Goal: Task Accomplishment & Management: Use online tool/utility

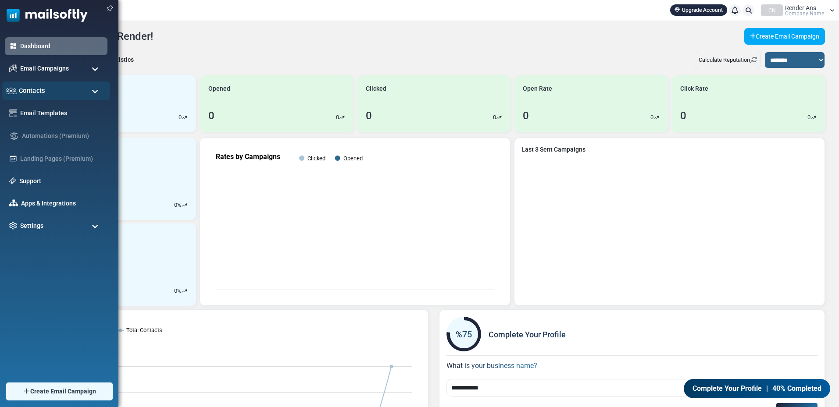
click at [63, 98] on div "Contacts" at bounding box center [56, 91] width 108 height 19
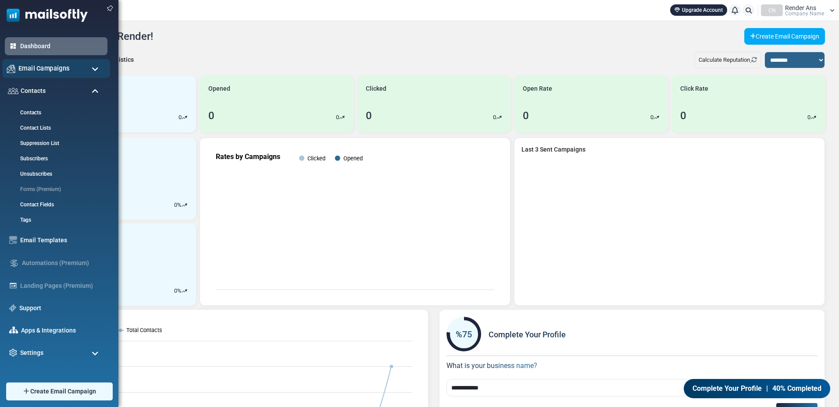
click at [73, 63] on div "Email Campaigns" at bounding box center [56, 68] width 108 height 19
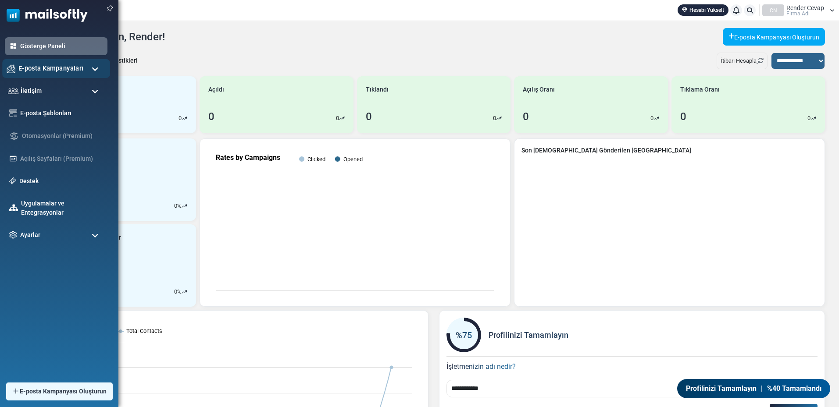
drag, startPoint x: 57, startPoint y: 70, endPoint x: 62, endPoint y: 71, distance: 4.8
click at [62, 71] on font "E-posta Kampanyaları" at bounding box center [50, 67] width 65 height 7
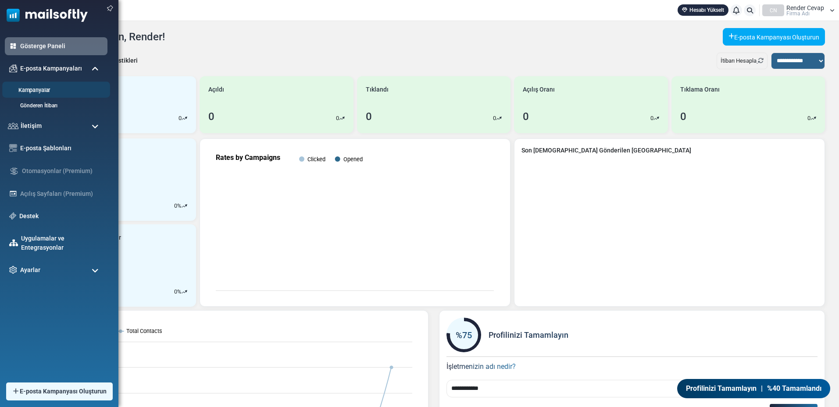
click at [57, 87] on link "Kampanyalar" at bounding box center [54, 90] width 105 height 8
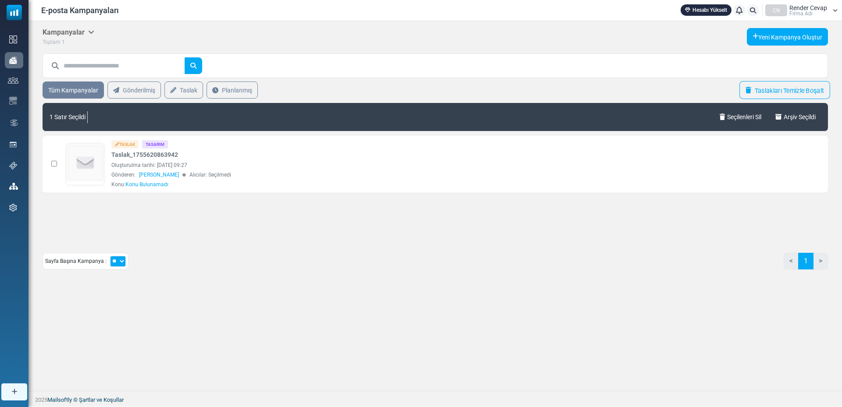
click at [798, 87] on font "Taslakları Temizle Boşalt" at bounding box center [789, 90] width 70 height 7
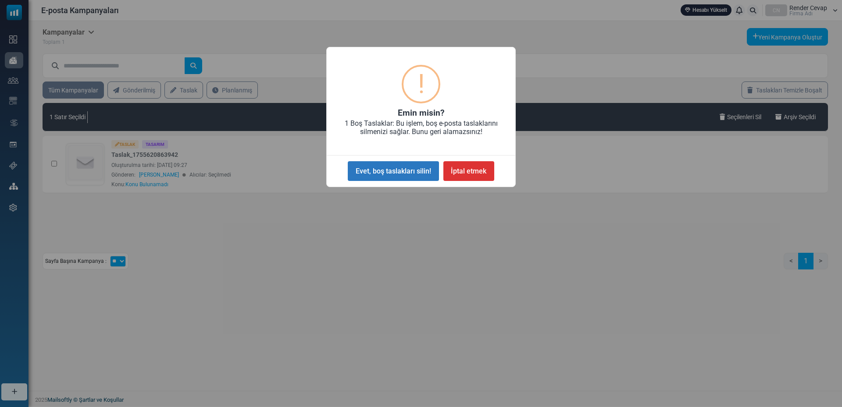
click at [400, 173] on font "Evet, boş taslakları silin!" at bounding box center [393, 171] width 75 height 8
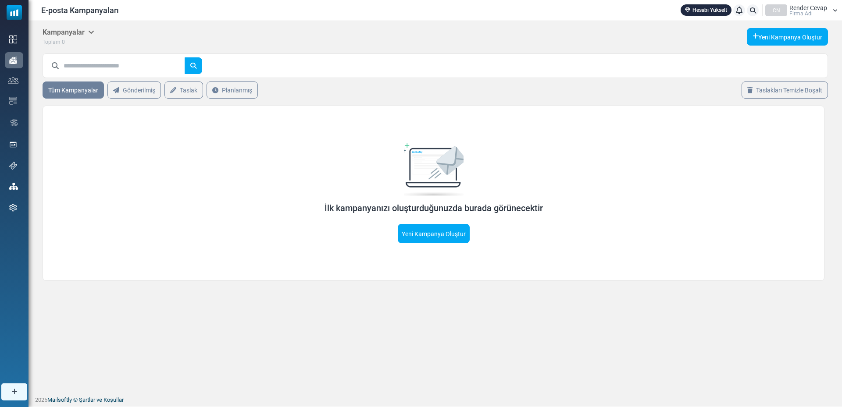
click at [459, 249] on div "İlk kampanyanızı oluşturduğunuzda burada görünecektir Yeni Kampanya Oluştur" at bounding box center [434, 193] width 782 height 175
click at [448, 238] on link "Yeni Kampanya Oluştur" at bounding box center [434, 233] width 72 height 19
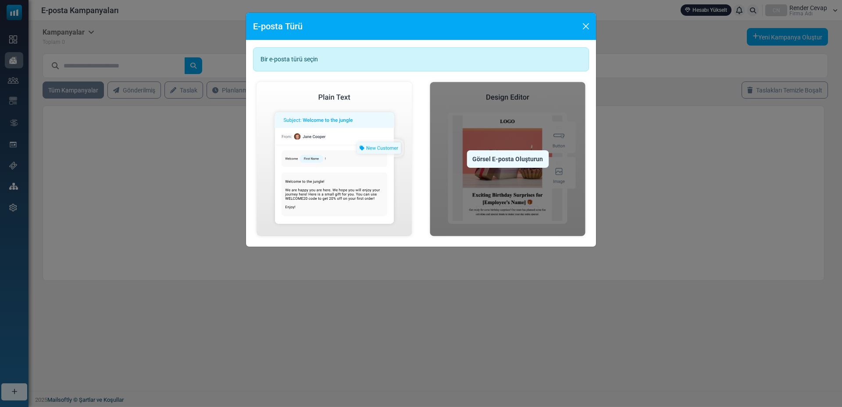
click at [513, 190] on img at bounding box center [507, 158] width 163 height 161
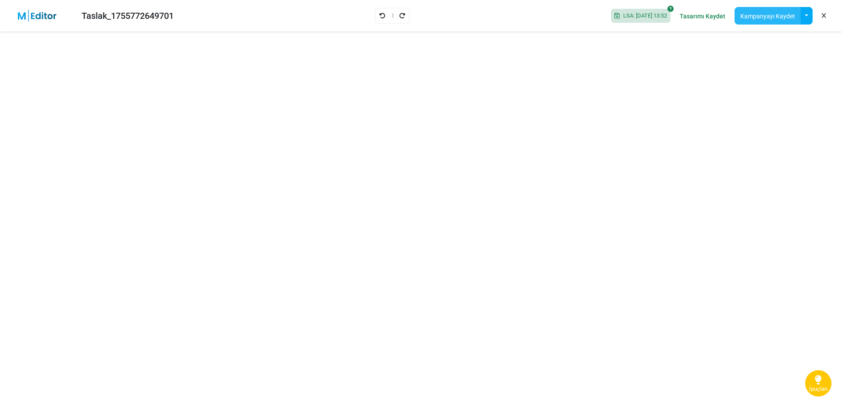
click at [762, 14] on font "Kampanyayı Kaydet" at bounding box center [767, 16] width 55 height 7
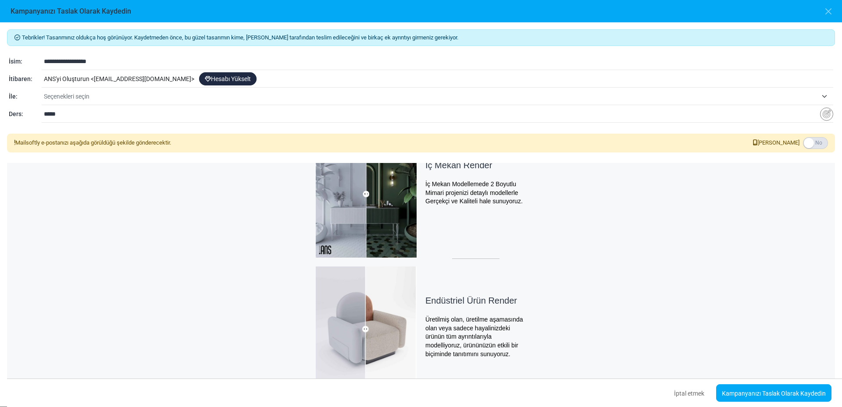
scroll to position [283, 0]
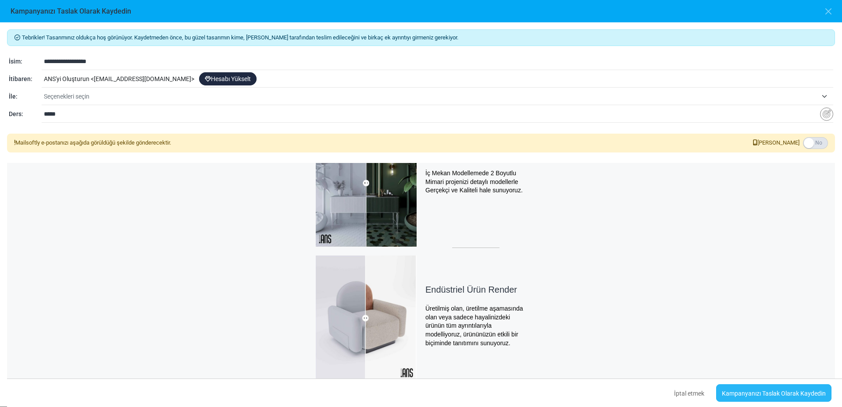
click at [790, 394] on font "Kampanyanızı Taslak Olarak Kaydedin" at bounding box center [774, 393] width 104 height 7
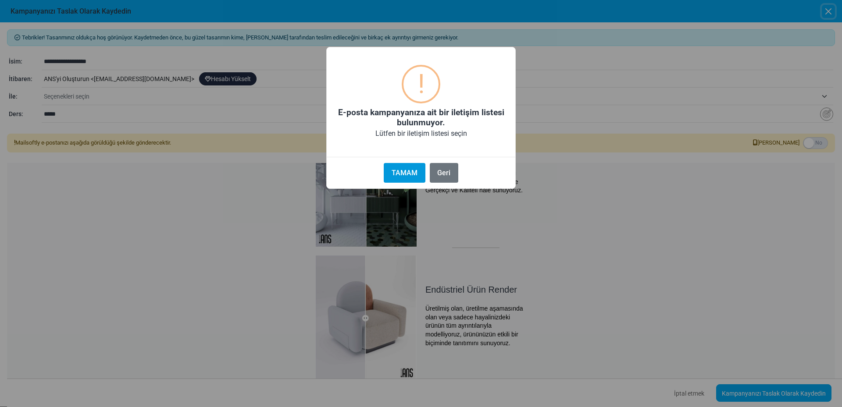
click at [399, 174] on font "TAMAM" at bounding box center [404, 173] width 26 height 8
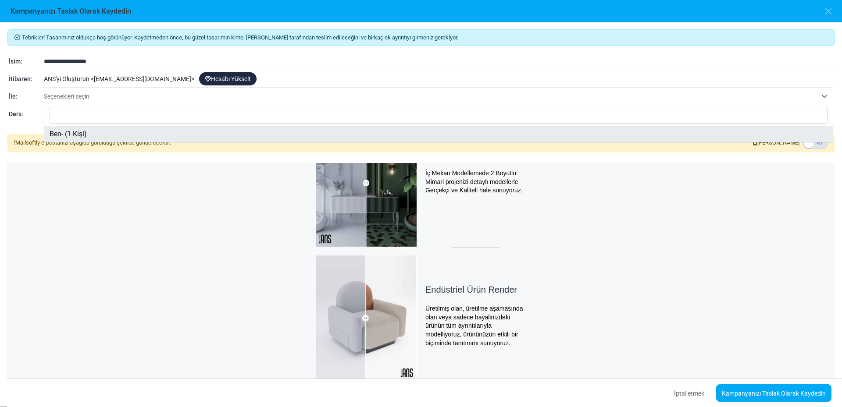
click at [62, 98] on font "Seçenekleri seçin" at bounding box center [67, 96] width 46 height 7
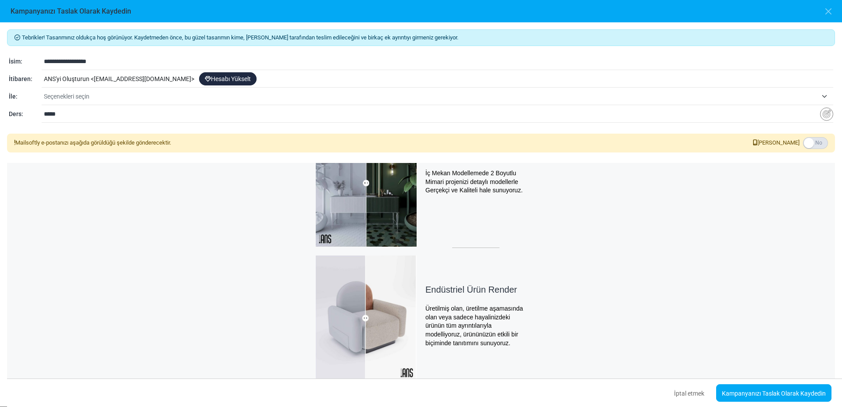
click at [62, 98] on font "Seçenekleri seçin" at bounding box center [67, 96] width 46 height 7
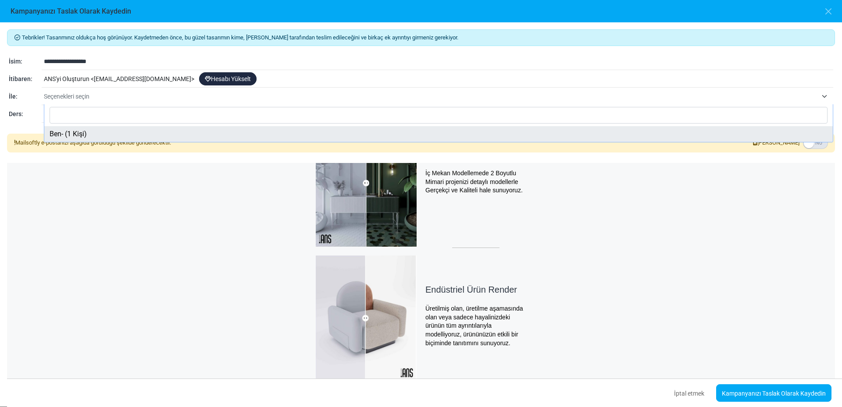
select select "*****"
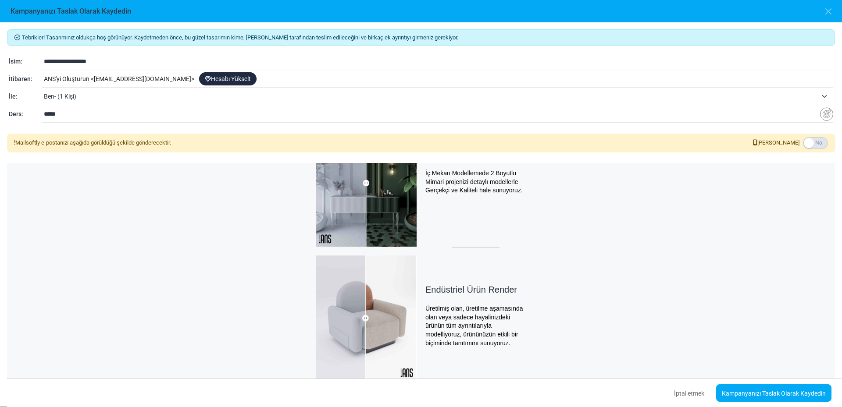
click at [116, 198] on div "Dış Mekan Render Dış Mekan Modellemede 2 Boyutlu Mimari projenizi detaylı model…" at bounding box center [421, 184] width 828 height 402
click at [816, 388] on link "Kampanyanızı Taslak Olarak Kaydedin" at bounding box center [773, 393] width 115 height 18
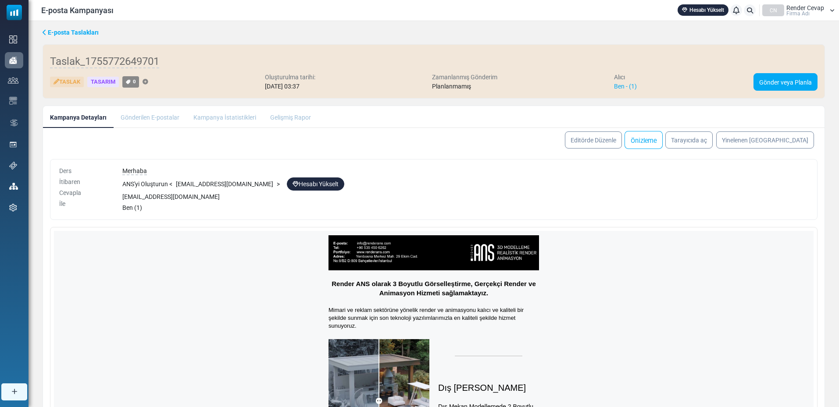
click at [657, 142] on font "Önizleme" at bounding box center [643, 140] width 26 height 7
